Goal: Communication & Community: Answer question/provide support

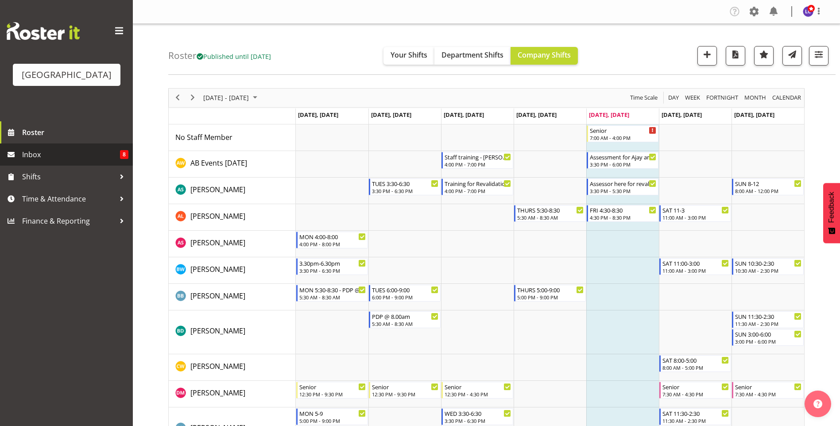
click at [101, 159] on span "Inbox" at bounding box center [71, 154] width 98 height 13
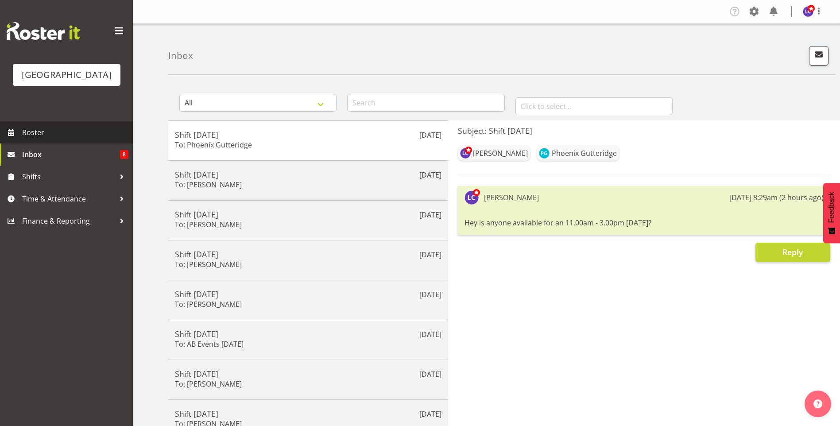
click at [109, 131] on span "Roster" at bounding box center [75, 132] width 106 height 13
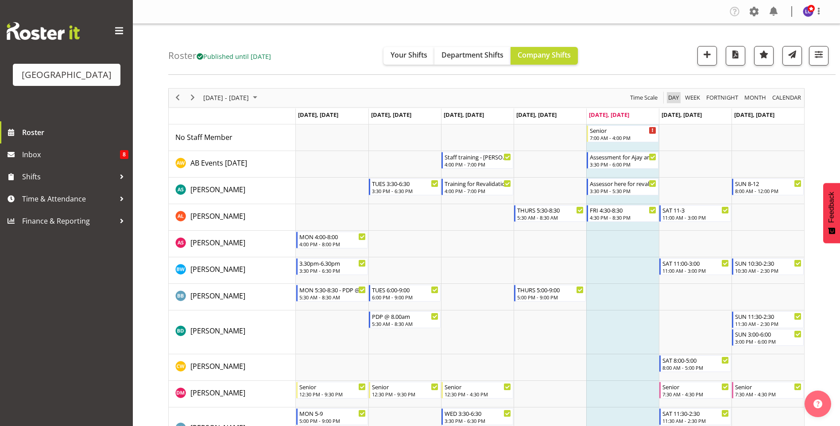
click at [675, 96] on span "Day" at bounding box center [673, 97] width 12 height 11
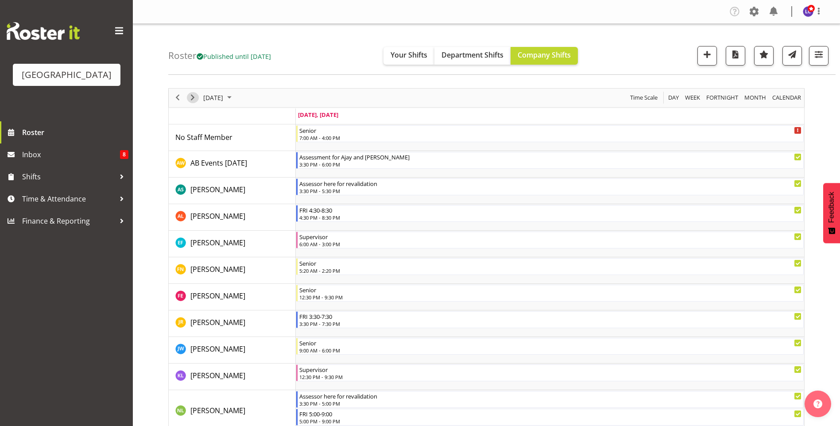
click at [197, 98] on span "Next" at bounding box center [192, 97] width 11 height 11
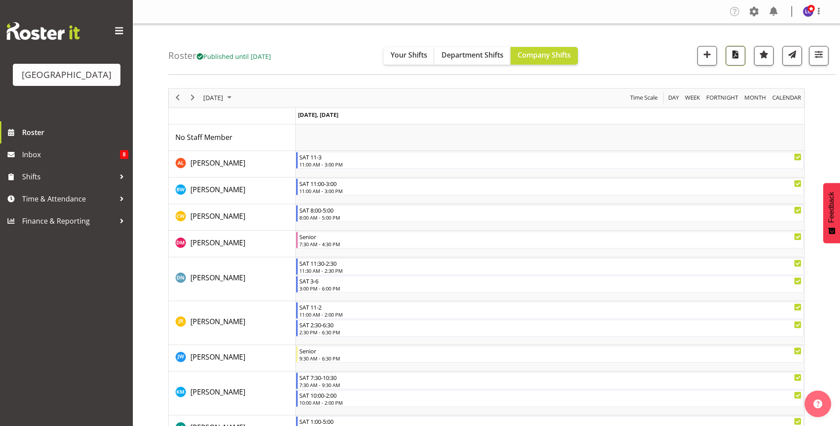
click at [732, 53] on span "button" at bounding box center [736, 55] width 12 height 12
click at [75, 159] on span "Inbox" at bounding box center [71, 154] width 98 height 13
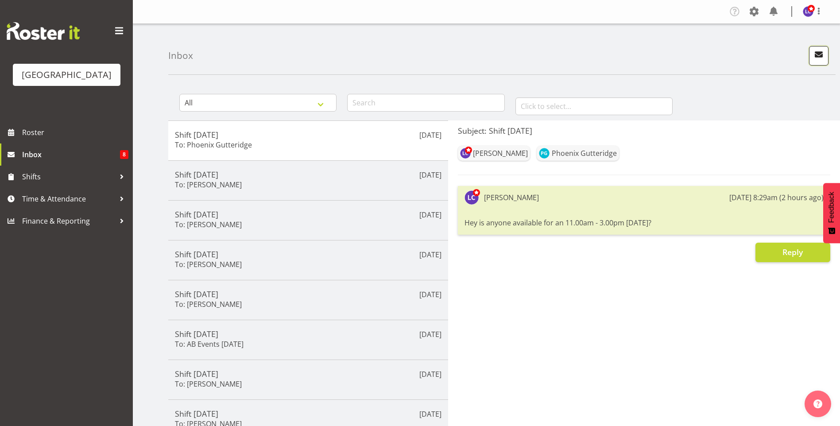
click at [816, 54] on span "button" at bounding box center [819, 55] width 12 height 12
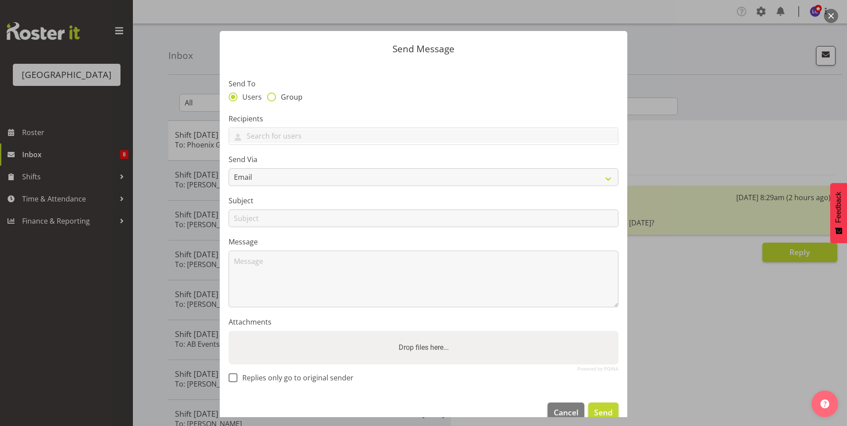
click at [282, 97] on span "Group" at bounding box center [289, 97] width 27 height 9
click at [273, 97] on input "Group" at bounding box center [270, 97] width 6 height 6
radio input "true"
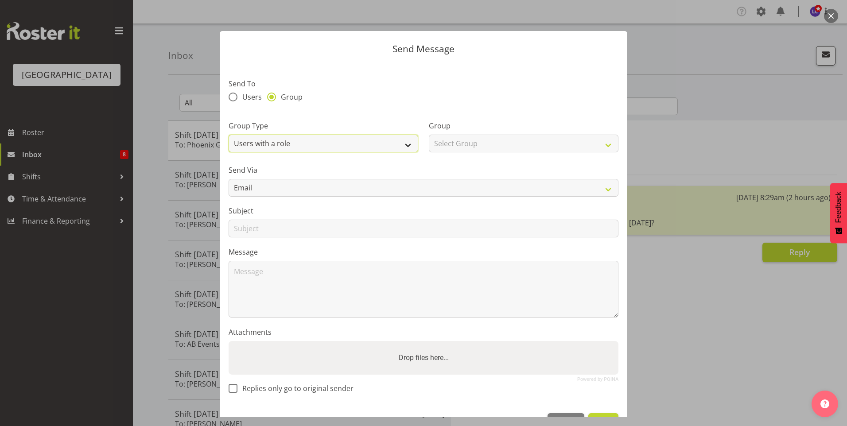
click at [317, 143] on select "Users with a role Users with a skill Primary users in a location All users in a…" at bounding box center [322, 144] width 189 height 18
select select "all_department"
click at [228, 135] on select "Users with a role Users with a skill Primary users in a location All users in a…" at bounding box center [322, 144] width 189 height 18
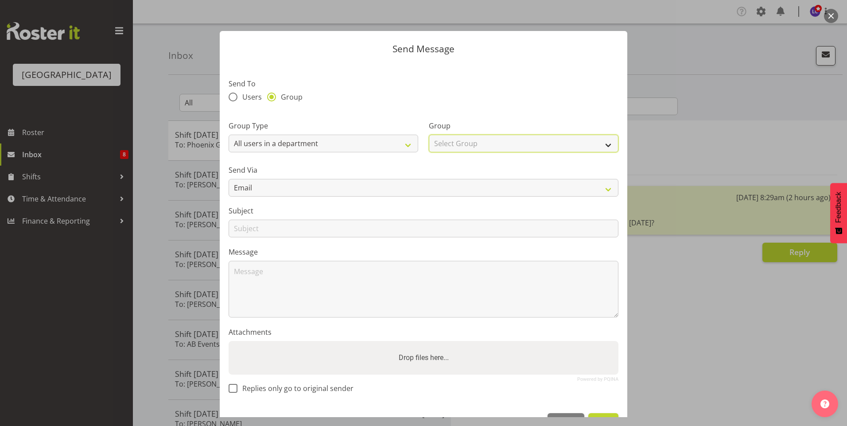
click at [468, 137] on select "Select Group Cleaning Crew Customer Services Crew Lifeguard Crew Maintenance Cr…" at bounding box center [523, 144] width 189 height 18
select select "114"
click at [429, 135] on select "Select Group Cleaning Crew Customer Services Crew Lifeguard Crew Maintenance Cr…" at bounding box center [523, 144] width 189 height 18
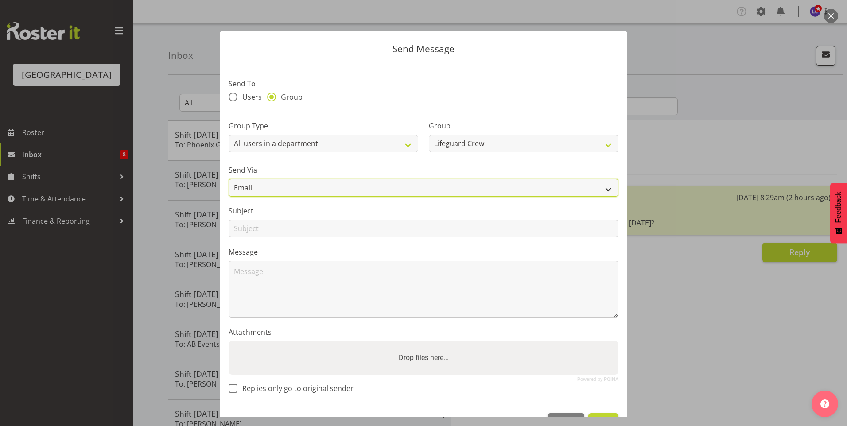
click at [477, 187] on select "Email SMS" at bounding box center [423, 188] width 390 height 18
select select "sms"
click at [228, 179] on select "Email SMS" at bounding box center [423, 188] width 390 height 18
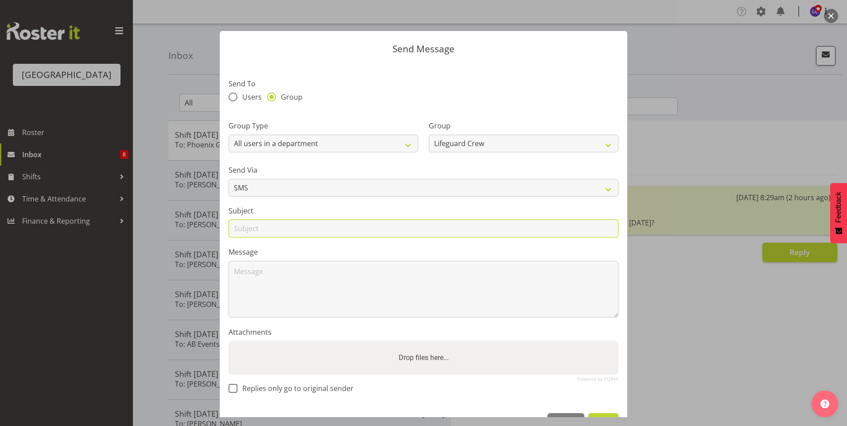
click at [322, 226] on input "text" at bounding box center [423, 229] width 390 height 18
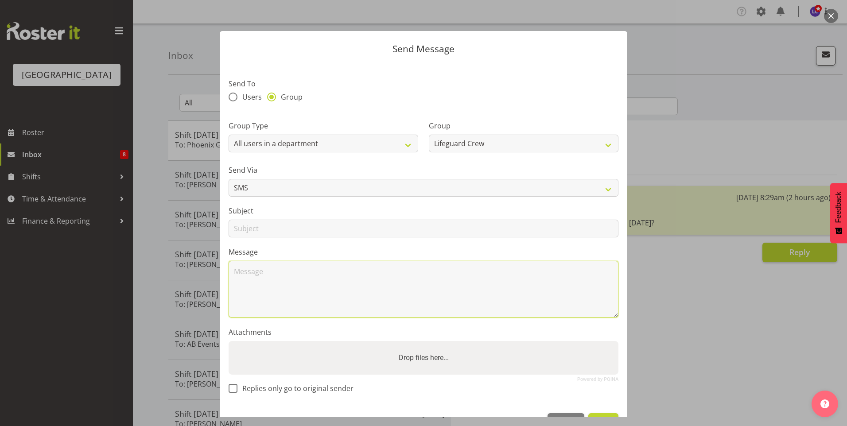
click at [441, 273] on textarea at bounding box center [423, 289] width 390 height 57
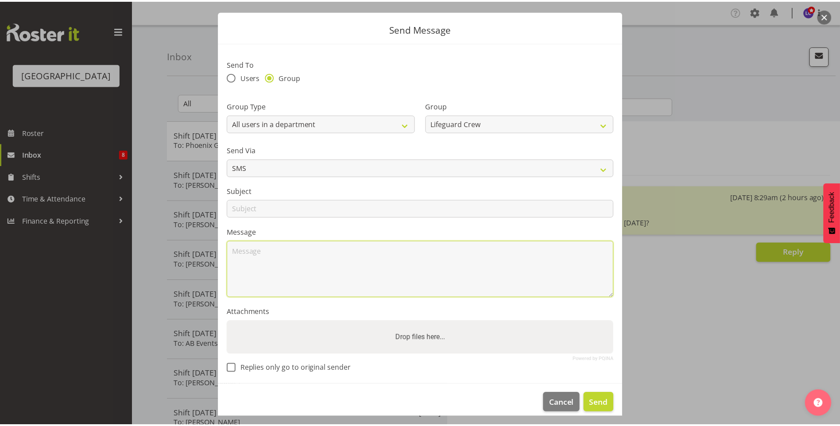
scroll to position [29, 0]
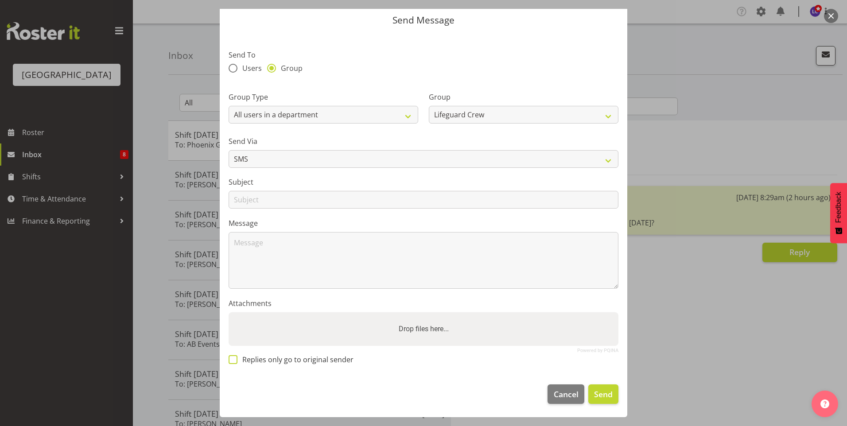
click at [280, 359] on span "Replies only go to original sender" at bounding box center [295, 359] width 116 height 9
click at [234, 359] on input "Replies only go to original sender" at bounding box center [231, 359] width 6 height 6
checkbox input "true"
click at [831, 19] on button "button" at bounding box center [830, 16] width 14 height 14
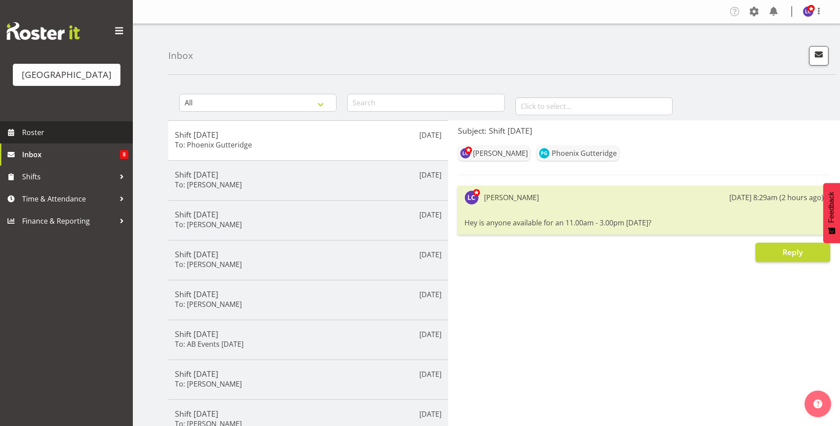
click at [74, 132] on span "Roster" at bounding box center [75, 132] width 106 height 13
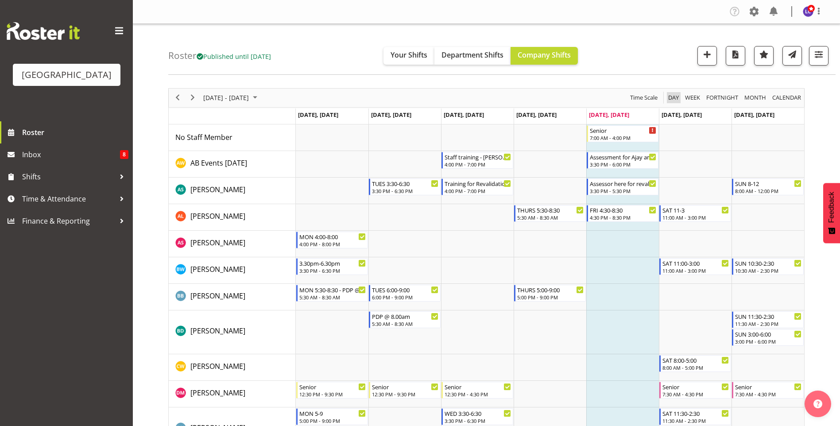
click at [670, 100] on span "Day" at bounding box center [673, 97] width 12 height 11
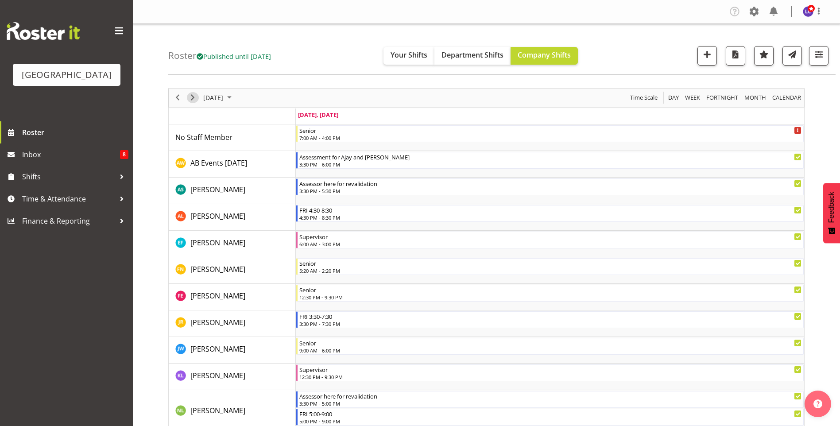
click at [193, 99] on span "Next" at bounding box center [192, 97] width 11 height 11
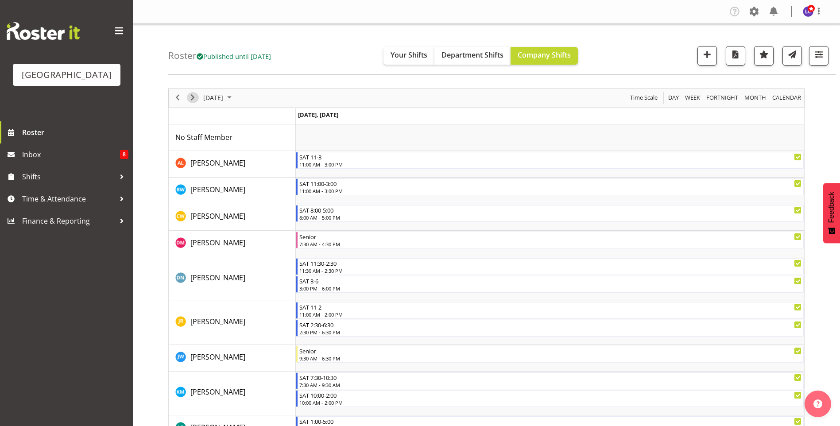
click at [191, 97] on span "Next" at bounding box center [192, 97] width 11 height 11
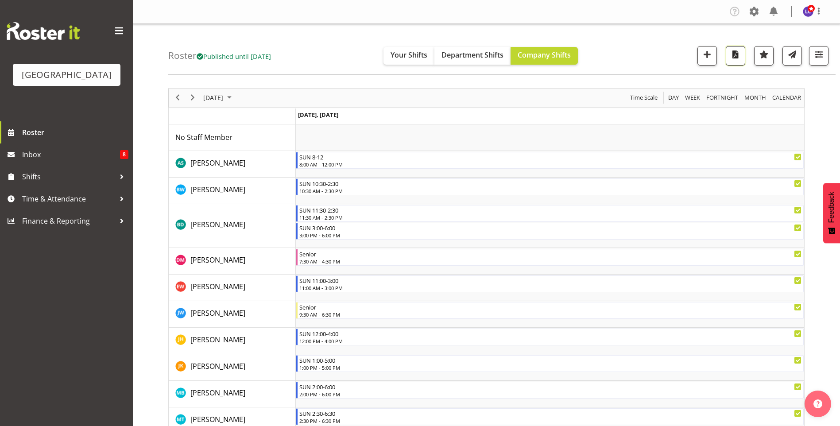
click at [736, 57] on span "button" at bounding box center [736, 55] width 12 height 12
click at [170, 97] on div "previous period" at bounding box center [177, 98] width 15 height 19
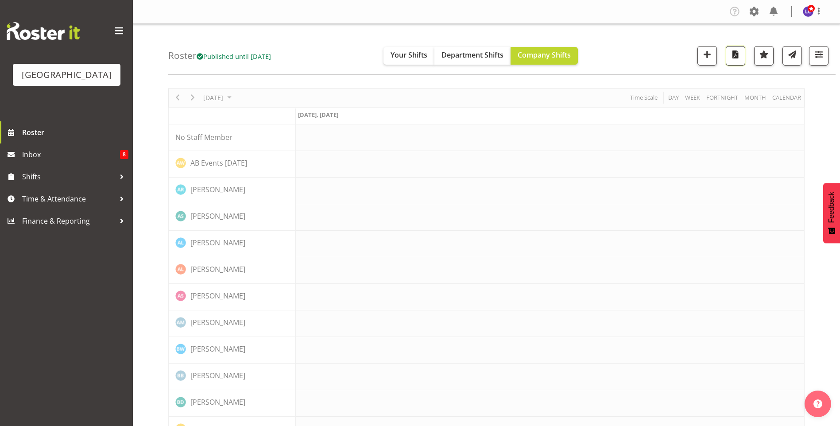
click at [734, 55] on span "button" at bounding box center [736, 55] width 12 height 12
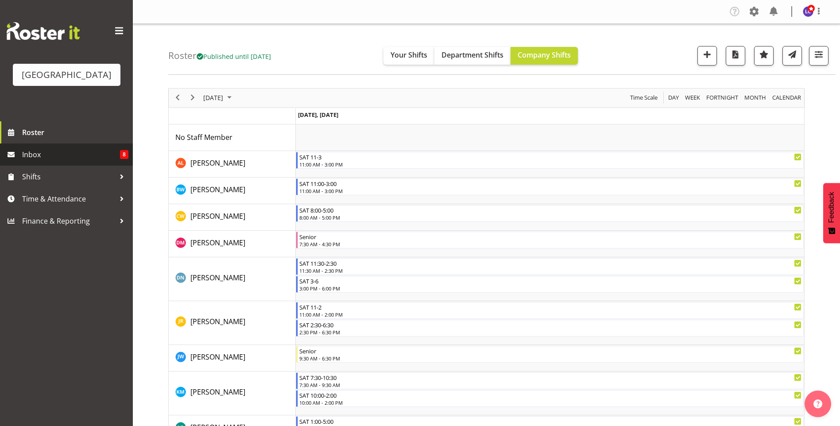
click at [41, 156] on span "Inbox" at bounding box center [71, 154] width 98 height 13
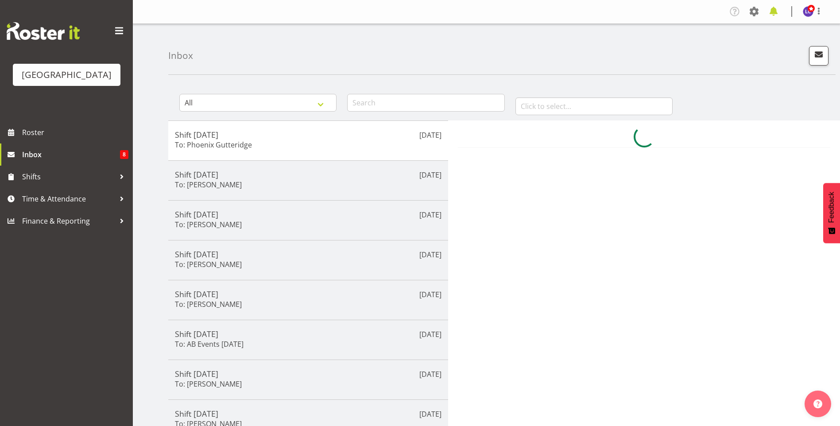
click at [770, 9] on span at bounding box center [773, 11] width 14 height 14
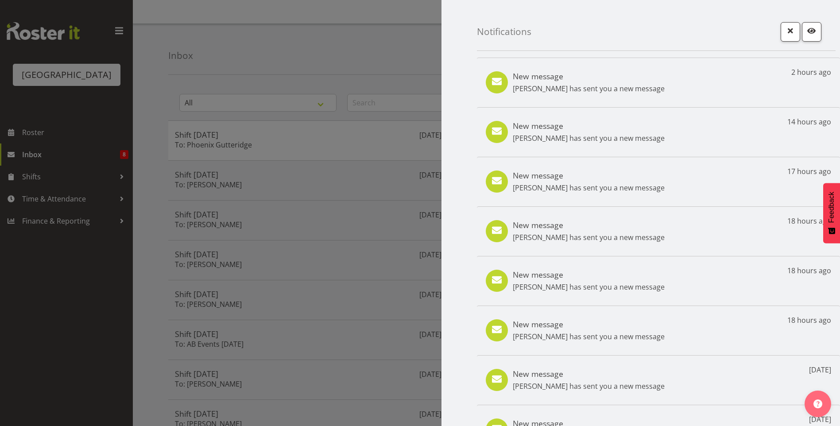
click at [583, 92] on p "[PERSON_NAME] has sent you a new message" at bounding box center [589, 88] width 152 height 11
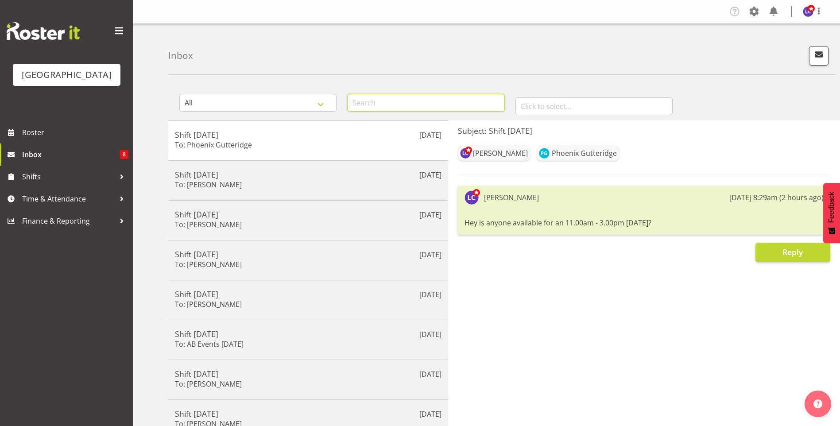
click at [427, 104] on input "text" at bounding box center [425, 103] width 157 height 18
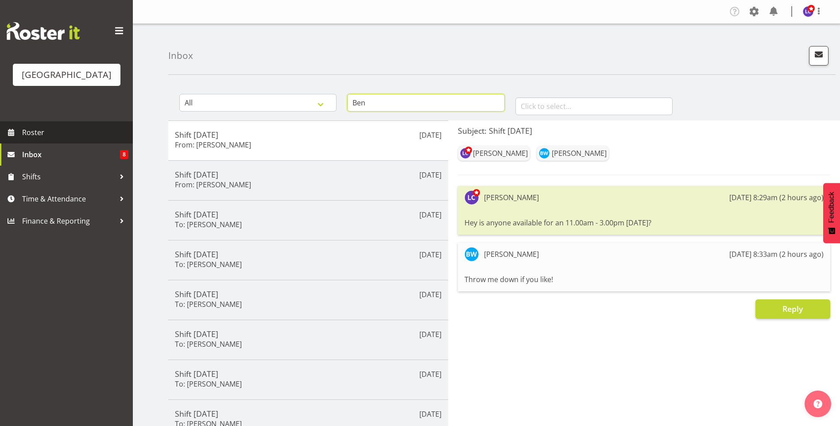
type input "Ben"
click at [62, 125] on link "Roster" at bounding box center [66, 132] width 133 height 22
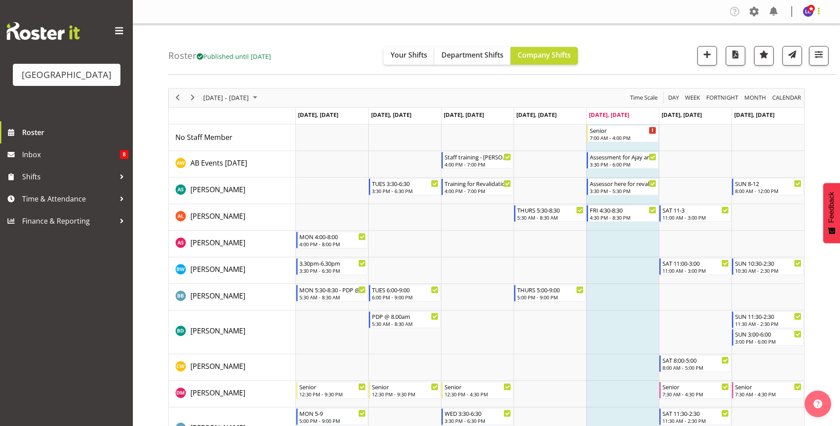
click at [818, 15] on span at bounding box center [818, 11] width 11 height 11
click at [795, 45] on link "Log Out" at bounding box center [781, 47] width 85 height 16
